Goal: Answer question/provide support

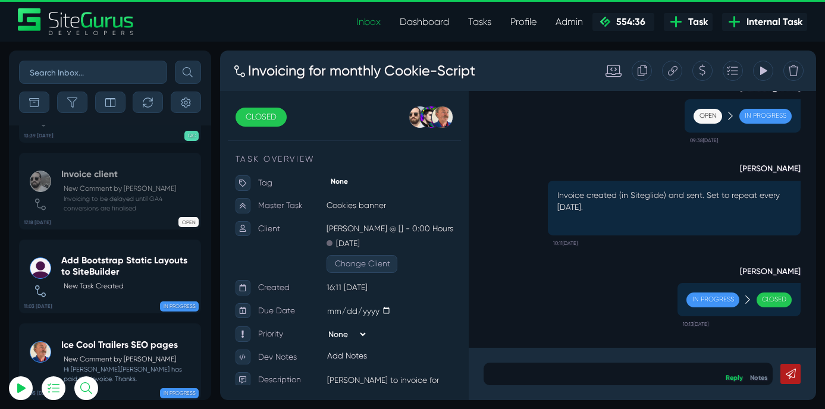
type input "m"
select select "0"
type input "mt"
click at [175, 61] on button "submit" at bounding box center [188, 72] width 26 height 23
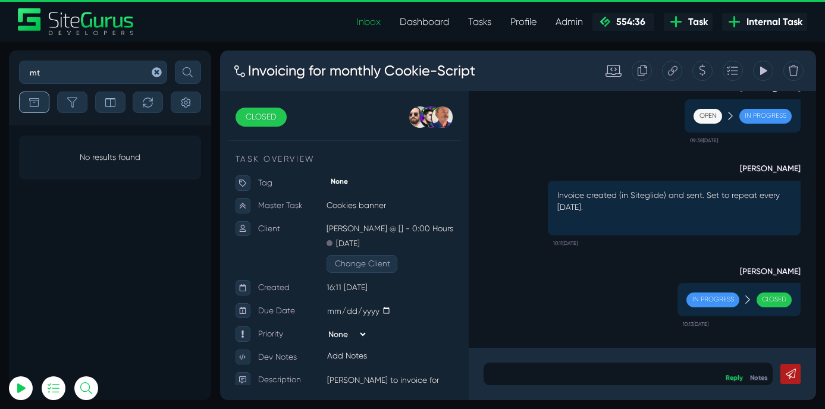
click at [39, 99] on button "button" at bounding box center [34, 102] width 30 height 21
click at [72, 100] on icon "button" at bounding box center [72, 103] width 10 height 10
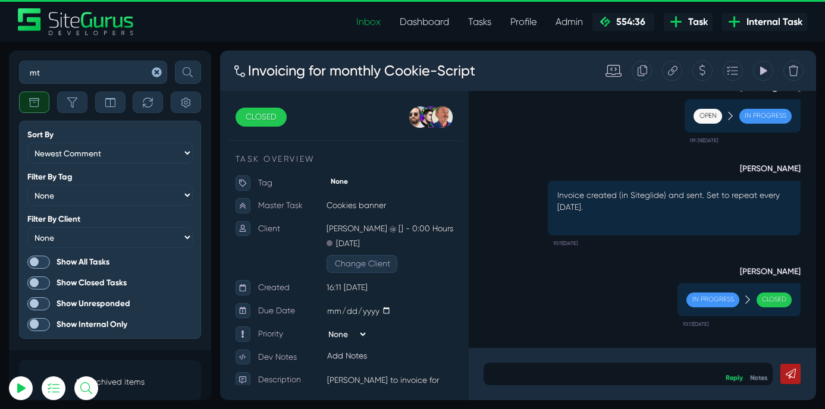
click at [39, 263] on span at bounding box center [38, 262] width 23 height 13
click at [0, 0] on input "Show All Tasks" at bounding box center [0, 0] width 0 height 0
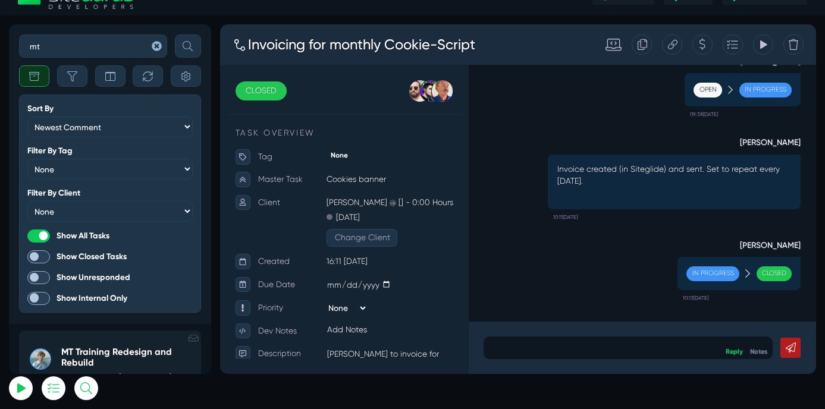
click at [85, 356] on h5 "MT Training Redesign and Rebuild" at bounding box center [128, 358] width 134 height 22
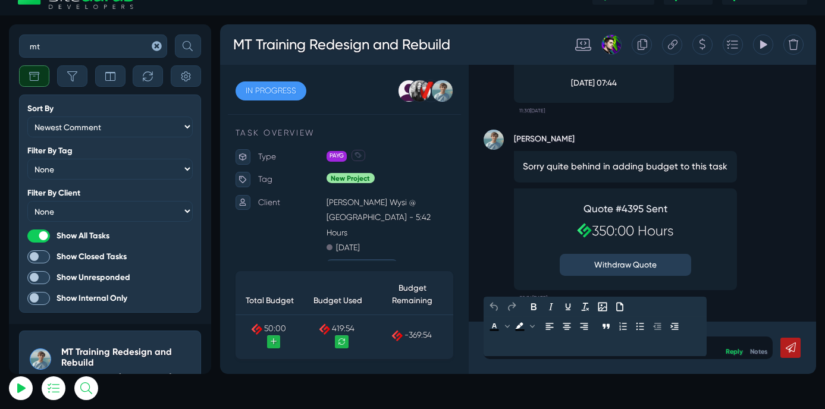
click at [564, 409] on p at bounding box center [700, 405] width 322 height 14
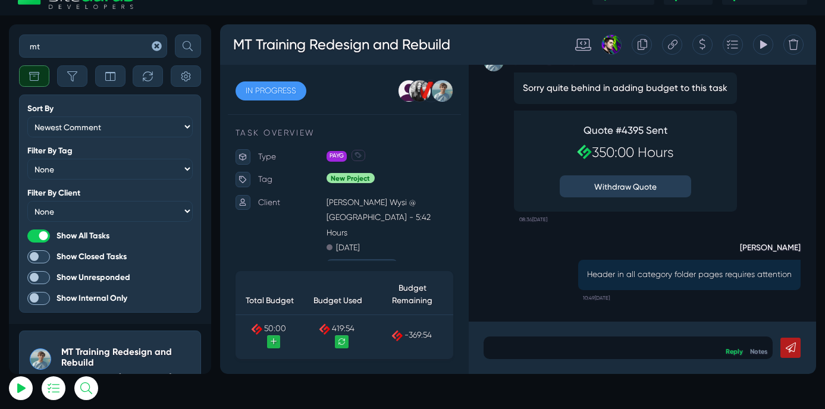
click at [560, 405] on p at bounding box center [700, 405] width 322 height 14
